Goal: Task Accomplishment & Management: Manage account settings

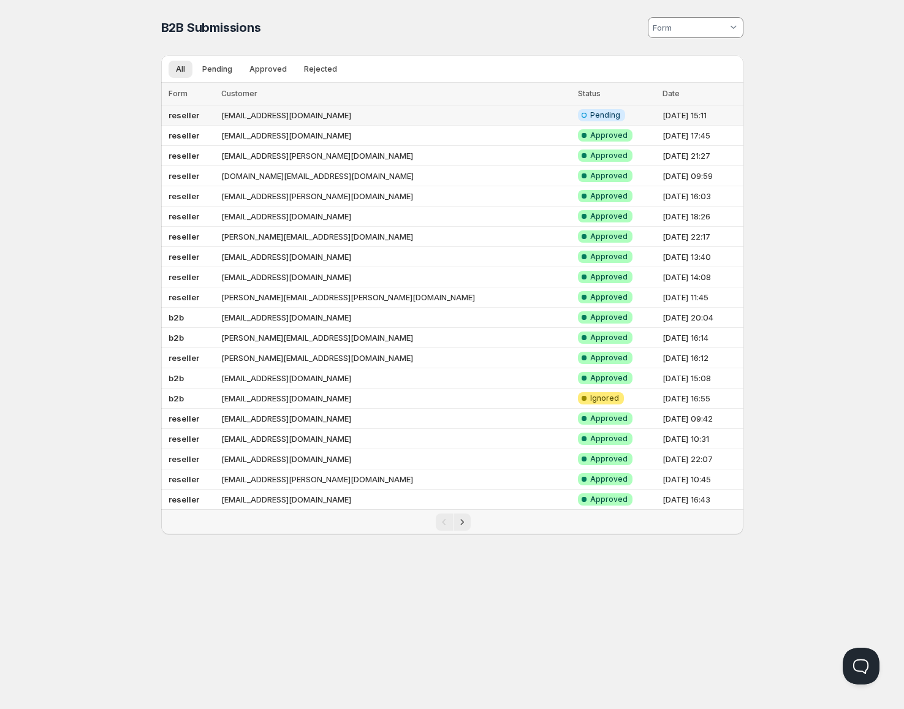
click at [261, 122] on td "[EMAIL_ADDRESS][DOMAIN_NAME]" at bounding box center [396, 115] width 356 height 20
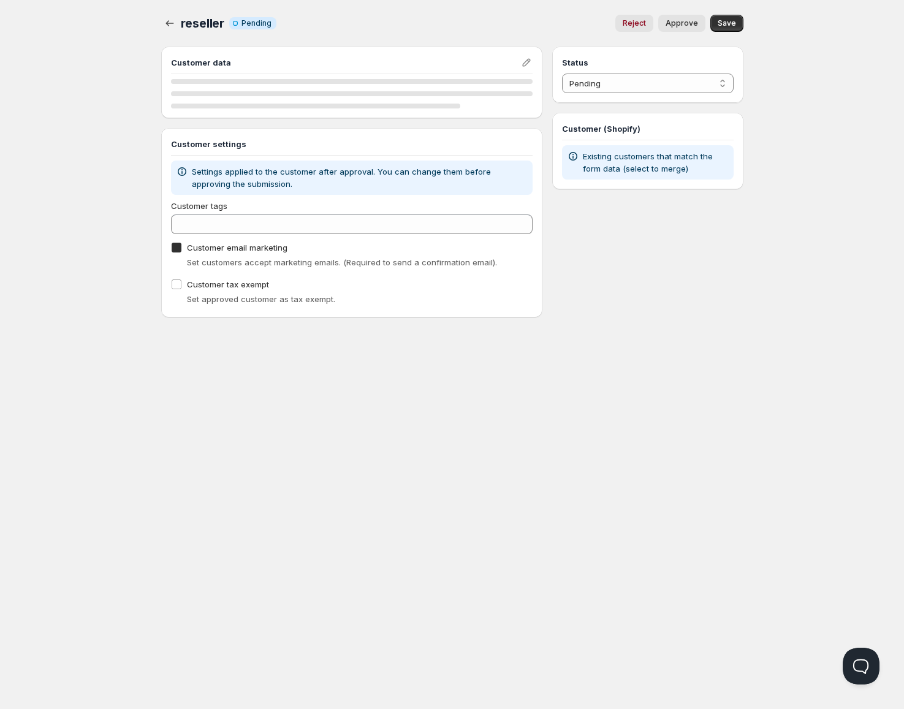
checkbox input "true"
